Goal: Task Accomplishment & Management: Use online tool/utility

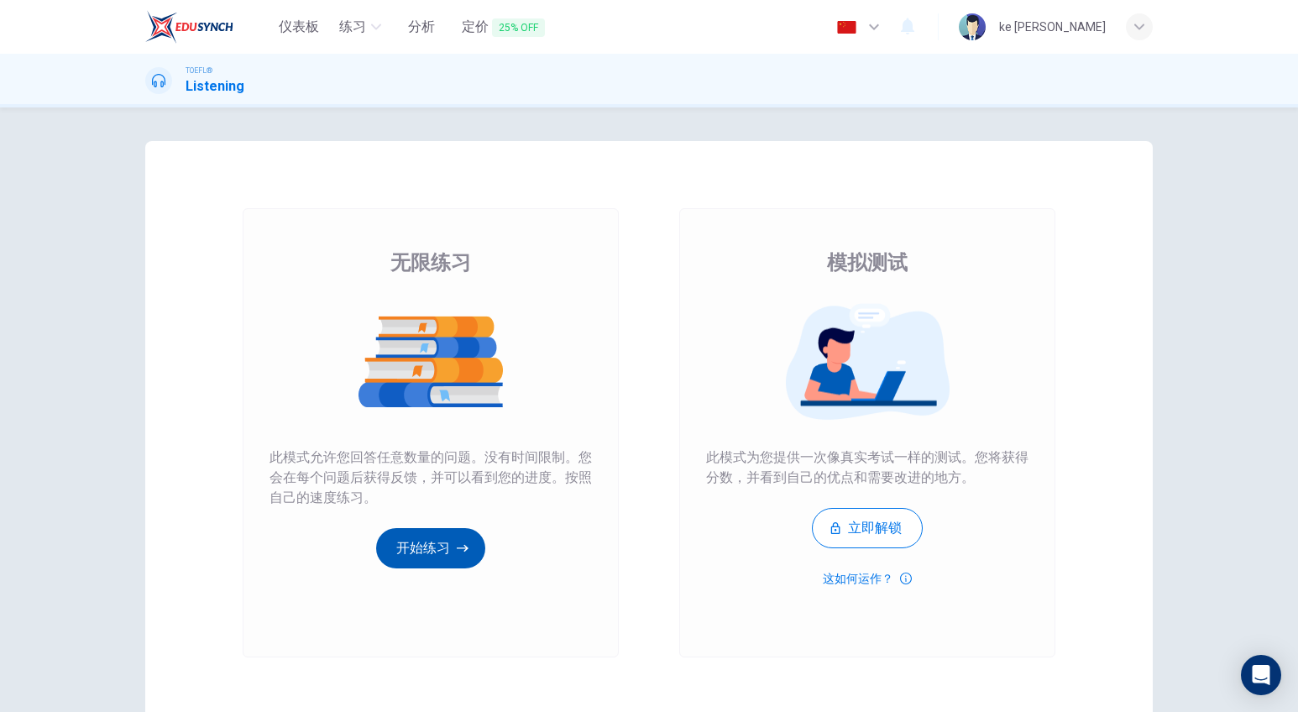
click at [441, 558] on button "开始练习" at bounding box center [430, 548] width 109 height 40
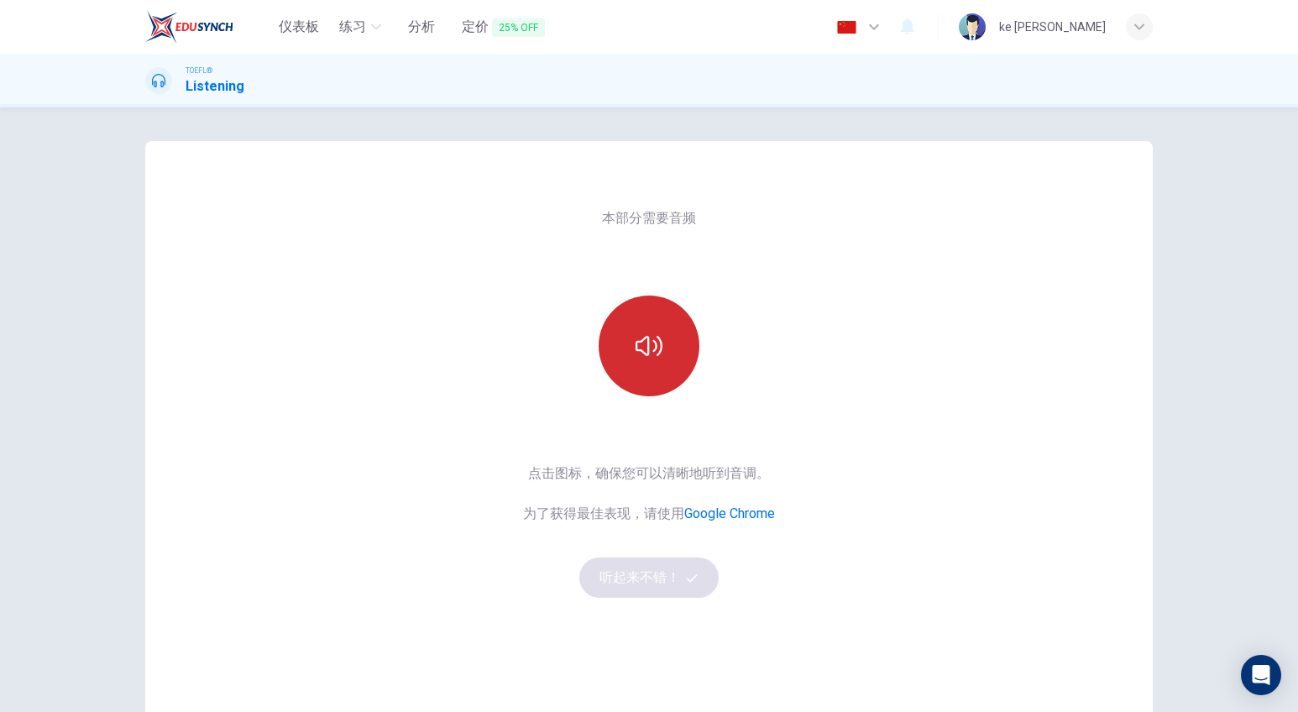
click at [682, 320] on button "button" at bounding box center [649, 346] width 101 height 101
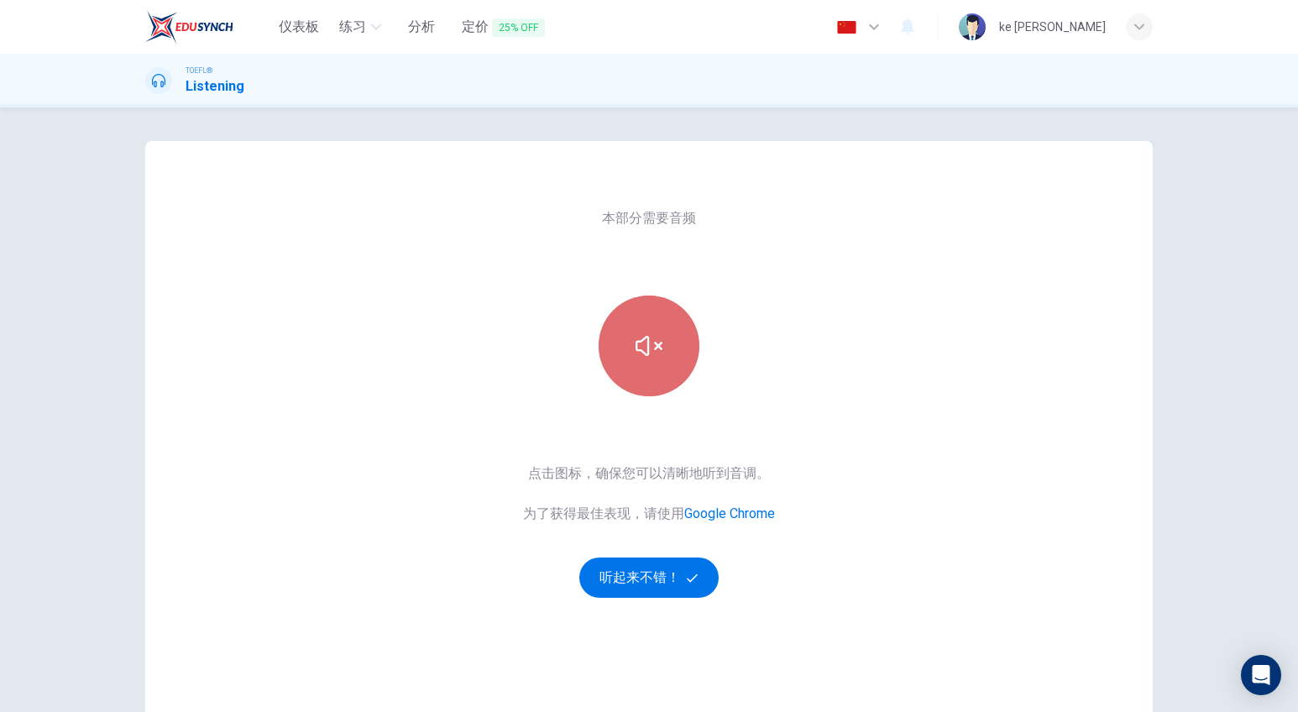
click at [650, 340] on icon "button" at bounding box center [649, 345] width 27 height 27
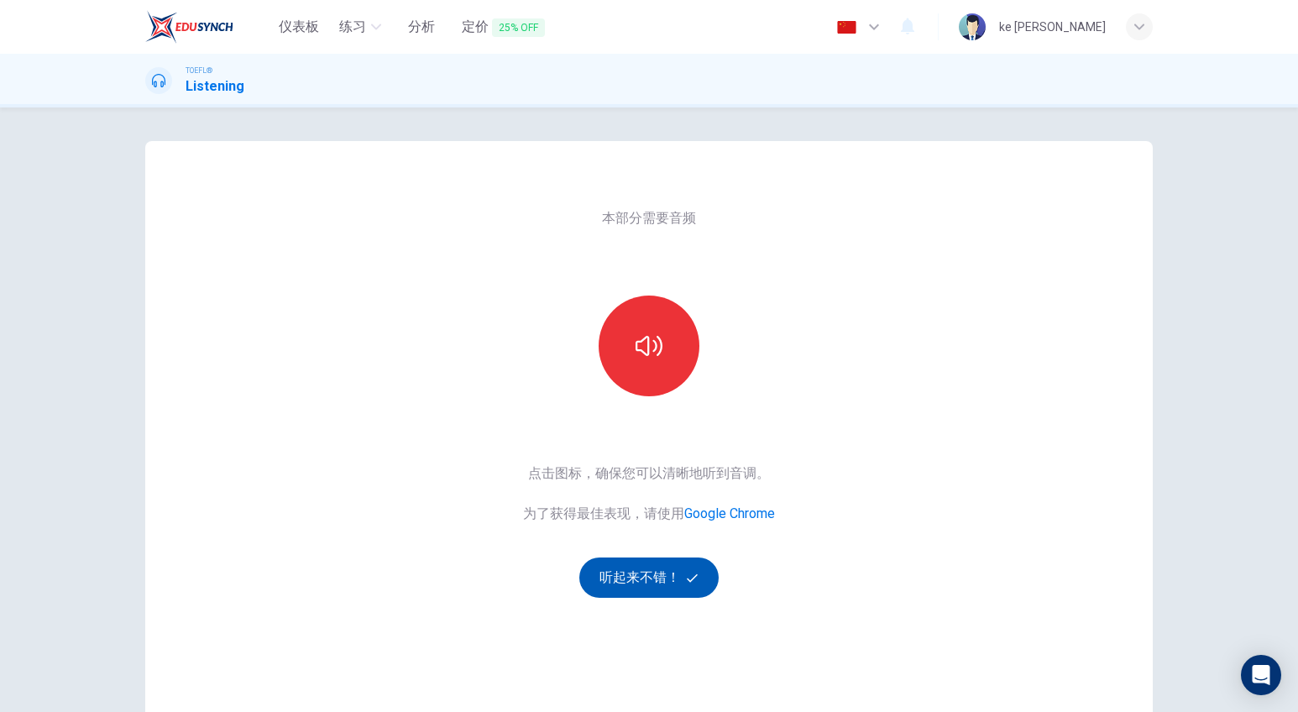
click at [662, 584] on button "听起来不错！" at bounding box center [648, 577] width 139 height 40
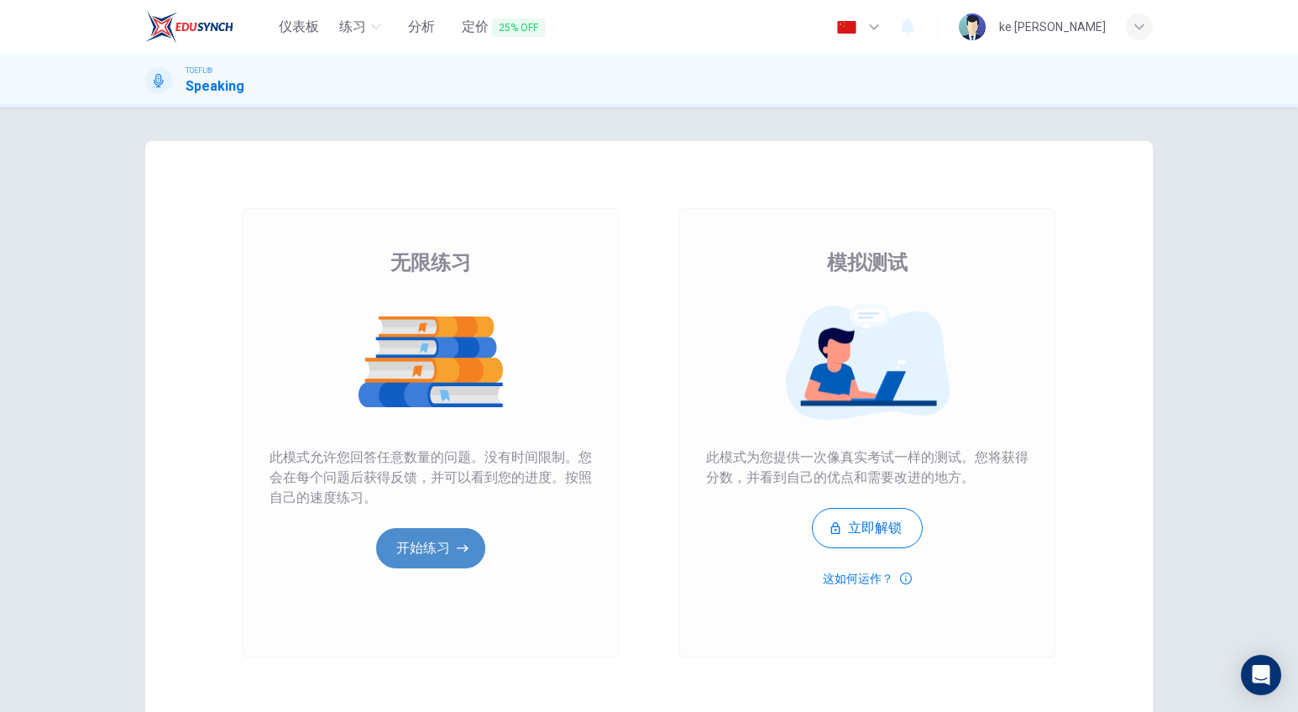
click at [445, 534] on button "开始练习" at bounding box center [430, 548] width 109 height 40
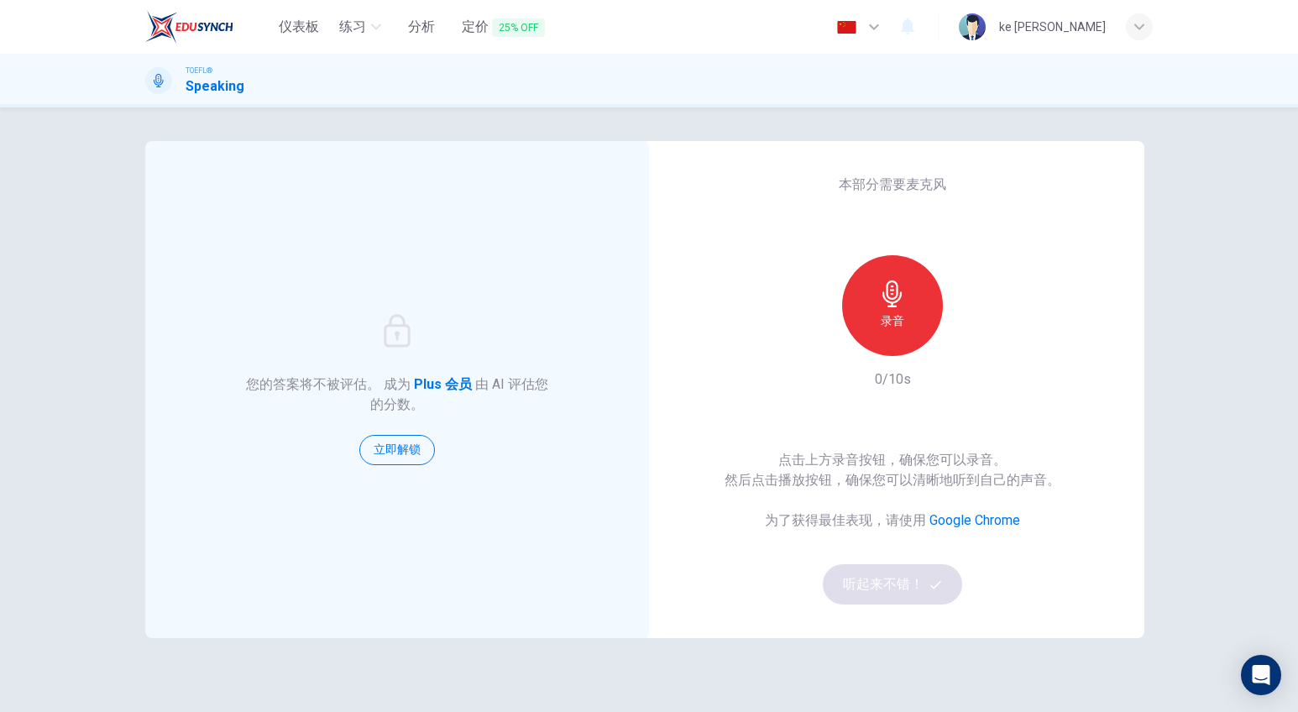
click at [899, 314] on h6 "录音" at bounding box center [893, 321] width 24 height 20
click at [939, 275] on div "停止" at bounding box center [892, 305] width 181 height 101
click at [898, 301] on icon "button" at bounding box center [892, 293] width 27 height 27
click at [911, 573] on button "听起来不错！" at bounding box center [892, 584] width 139 height 40
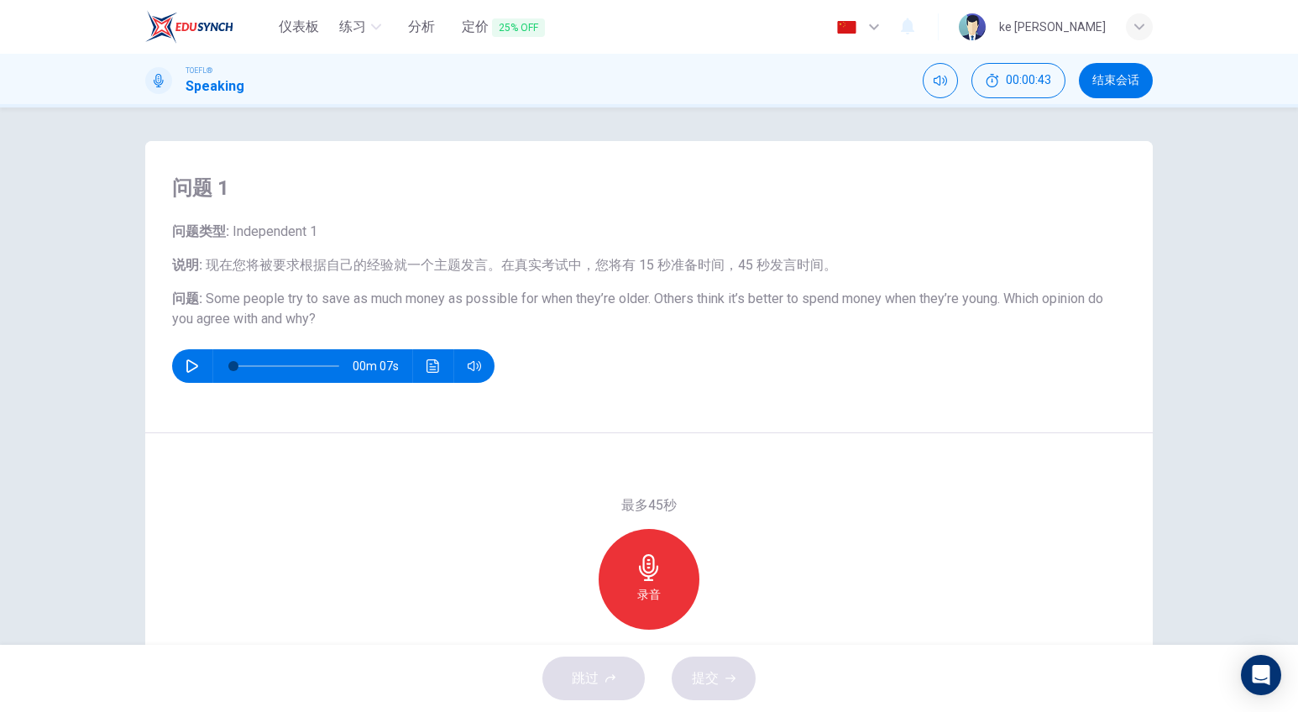
click at [630, 673] on div "跳过 提交" at bounding box center [649, 678] width 1298 height 67
click at [670, 569] on div "录音" at bounding box center [649, 579] width 101 height 101
click at [667, 571] on div "停止" at bounding box center [649, 579] width 101 height 101
click at [703, 683] on span "提交" at bounding box center [705, 679] width 27 height 24
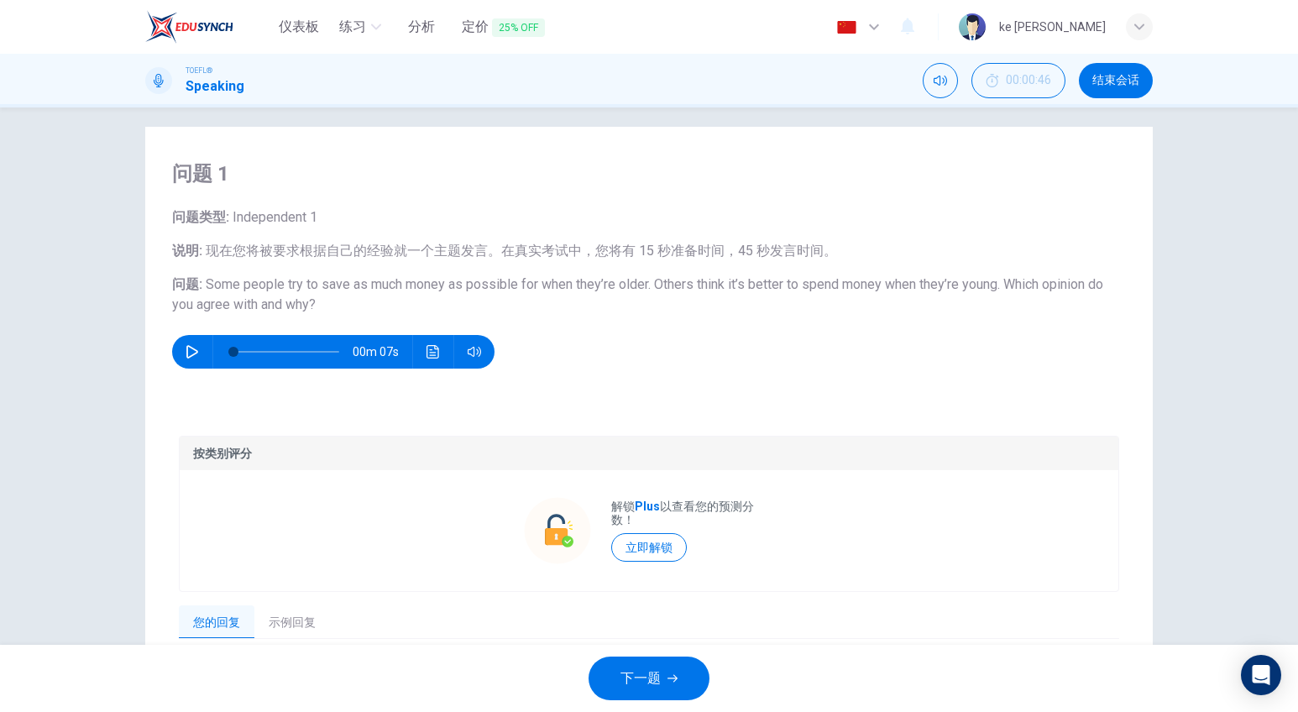
scroll to position [165, 0]
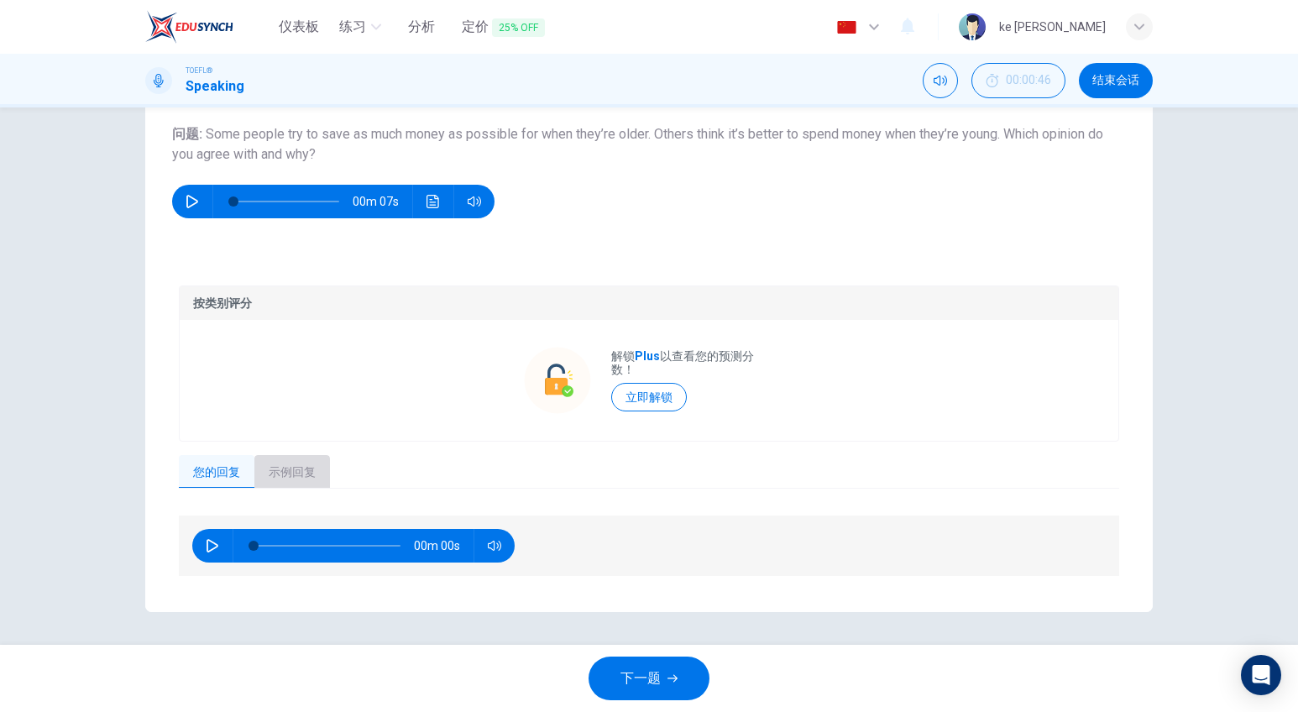
click at [297, 470] on button "示例回复" at bounding box center [292, 472] width 76 height 35
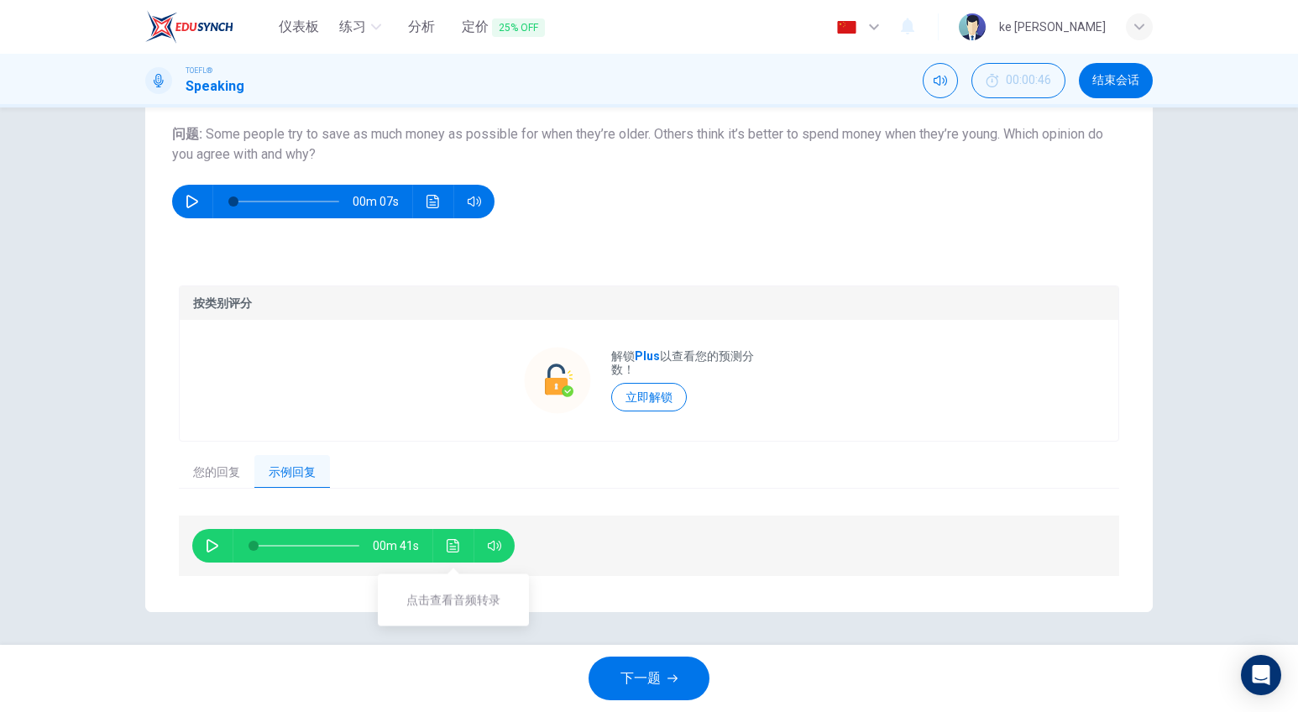
click at [442, 547] on button "点击查看音频转录" at bounding box center [453, 546] width 27 height 34
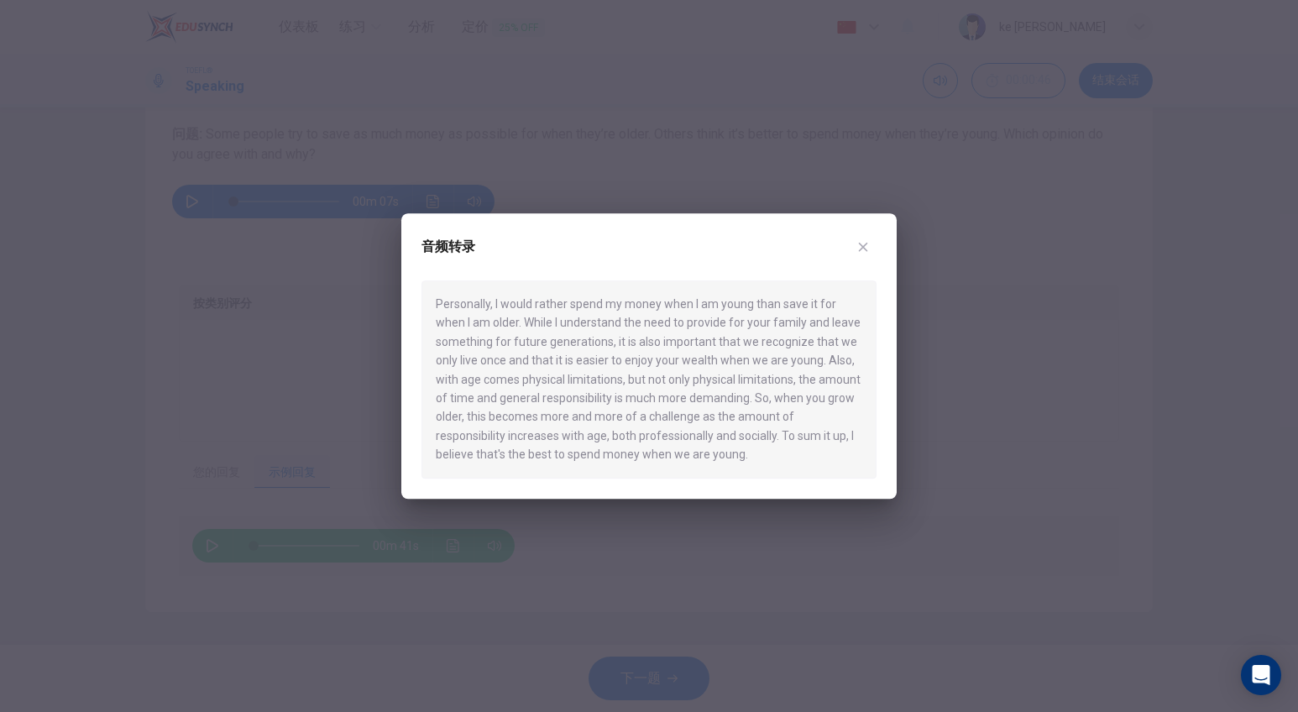
click at [869, 243] on icon "button" at bounding box center [862, 246] width 13 height 13
